Goal: Book appointment/travel/reservation

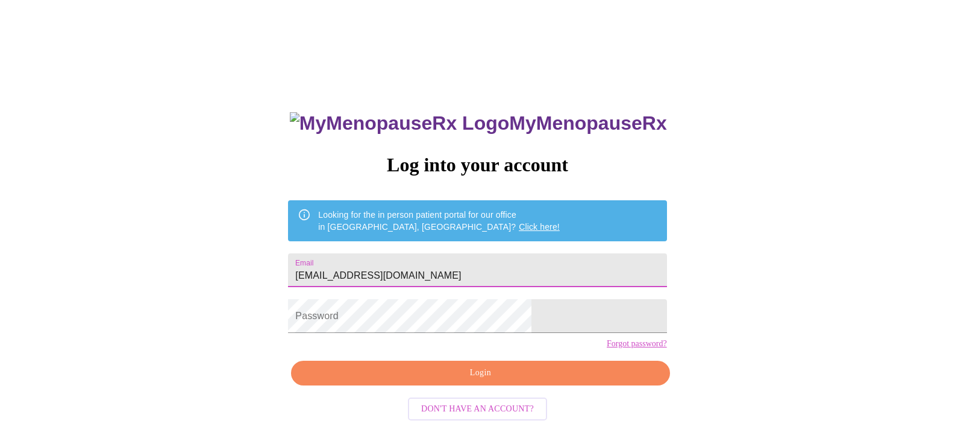
type input "[EMAIL_ADDRESS][DOMAIN_NAME]"
click at [479, 380] on span "Login" at bounding box center [480, 372] width 351 height 15
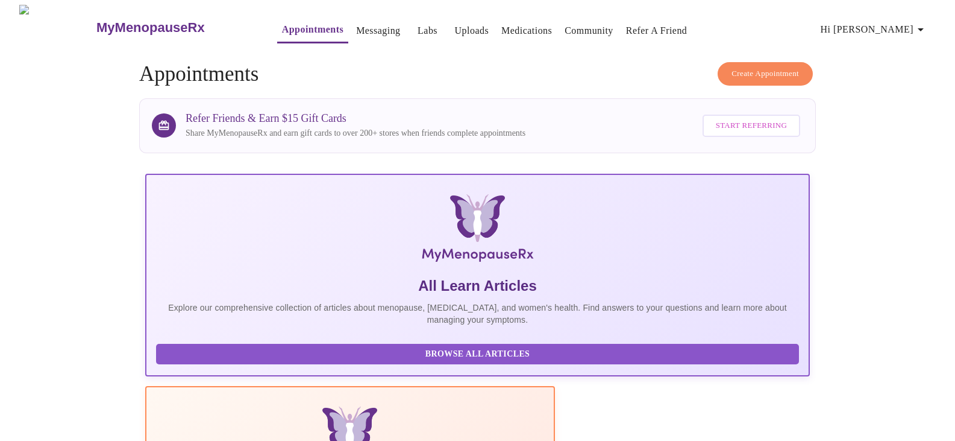
click at [282, 29] on link "Appointments" at bounding box center [312, 29] width 61 height 17
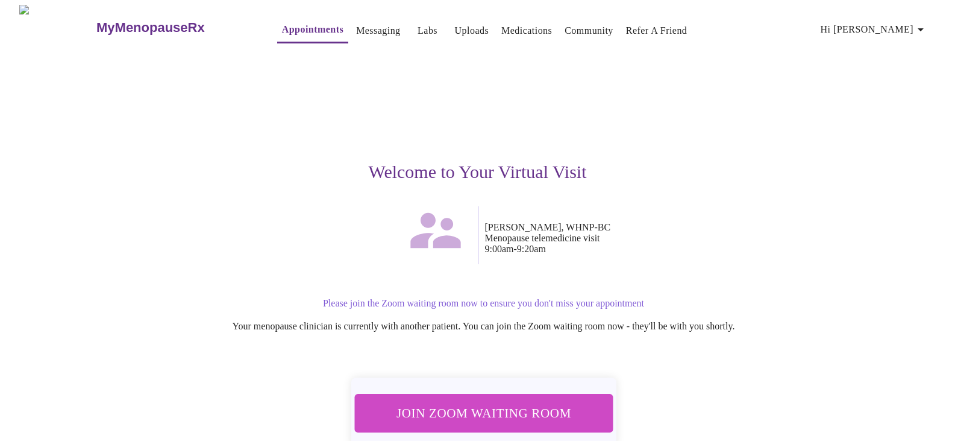
click at [492, 401] on span "Join Zoom Waiting Room" at bounding box center [483, 412] width 227 height 22
